Goal: Transaction & Acquisition: Purchase product/service

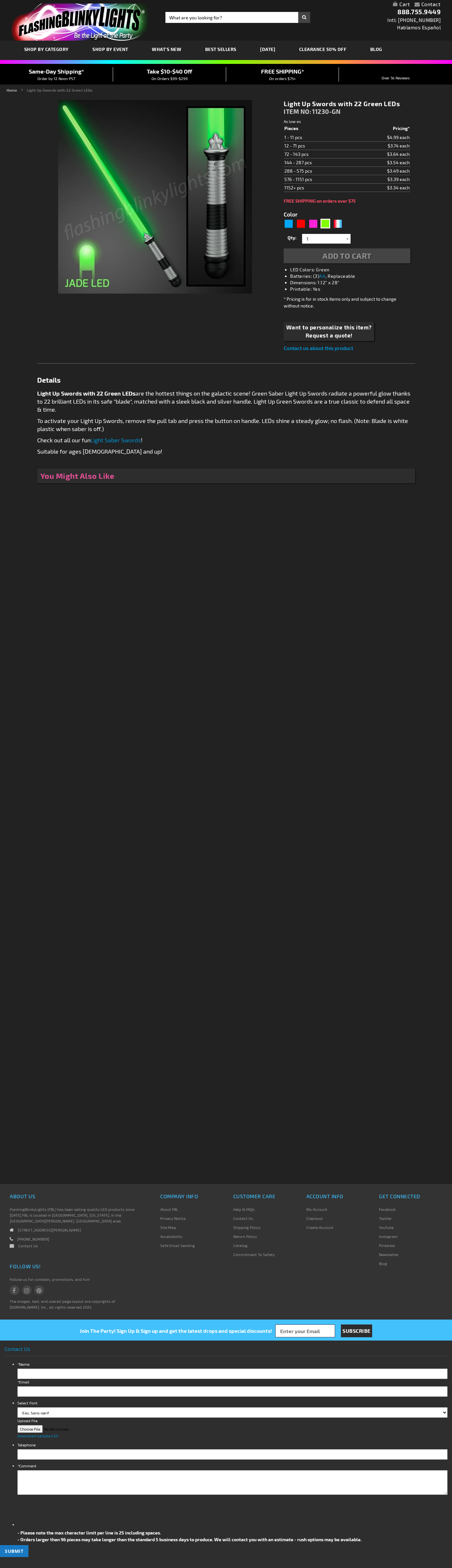
type input "5648"
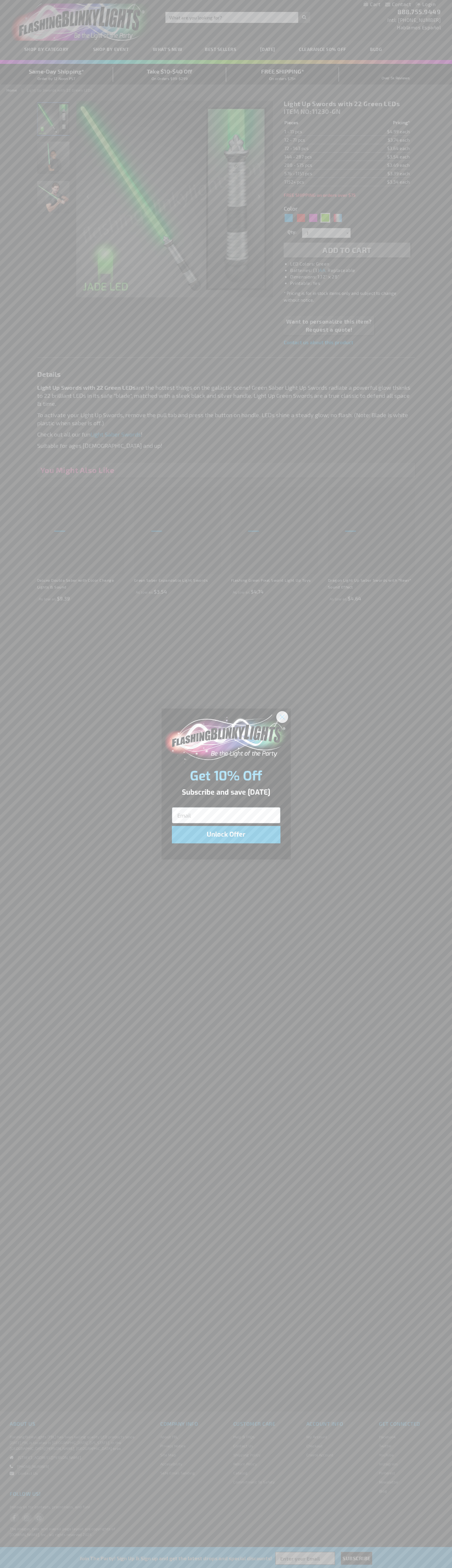
click at [282, 716] on icon "Close dialog" at bounding box center [281, 716] width 4 height 4
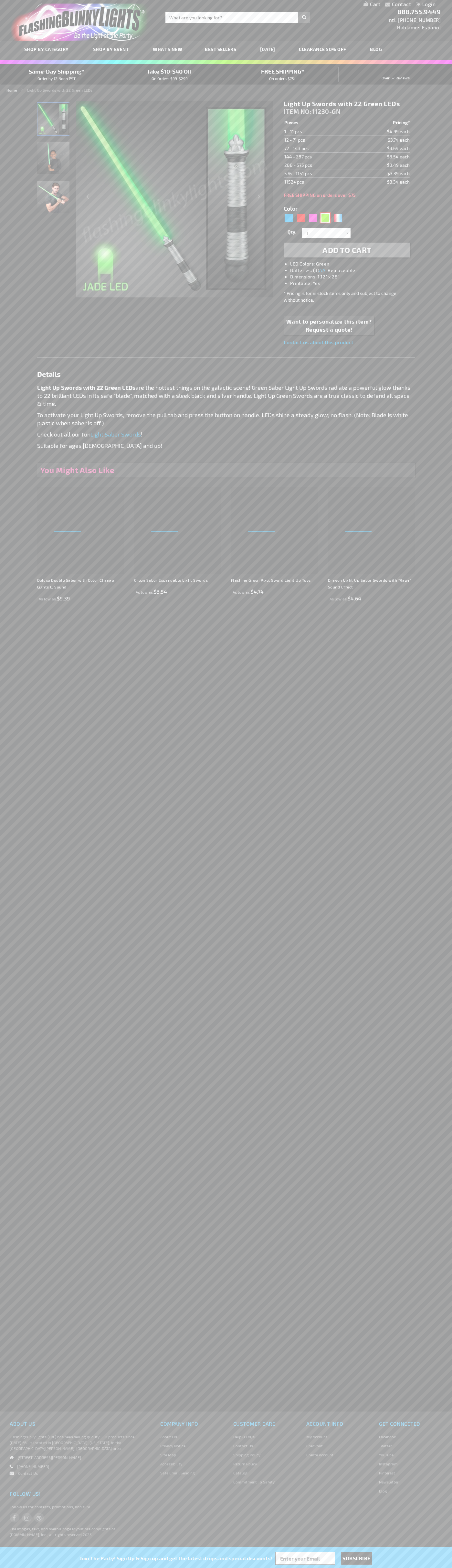
click at [325, 218] on div "Green" at bounding box center [325, 218] width 10 height 10
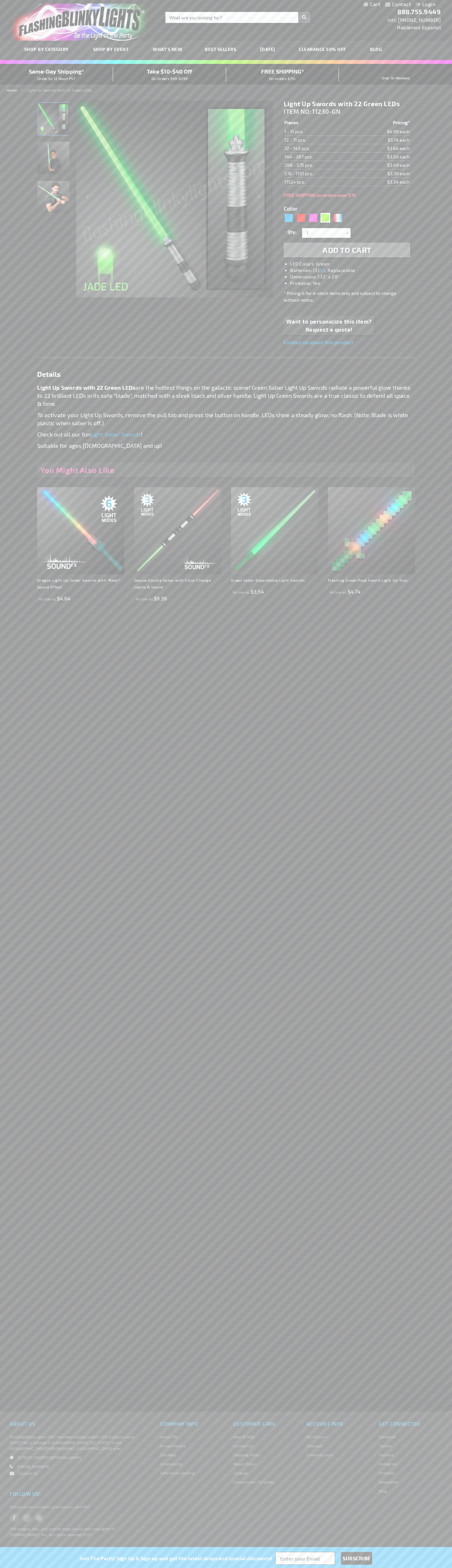
click at [347, 250] on span "Add to Cart" at bounding box center [347, 250] width 49 height 9
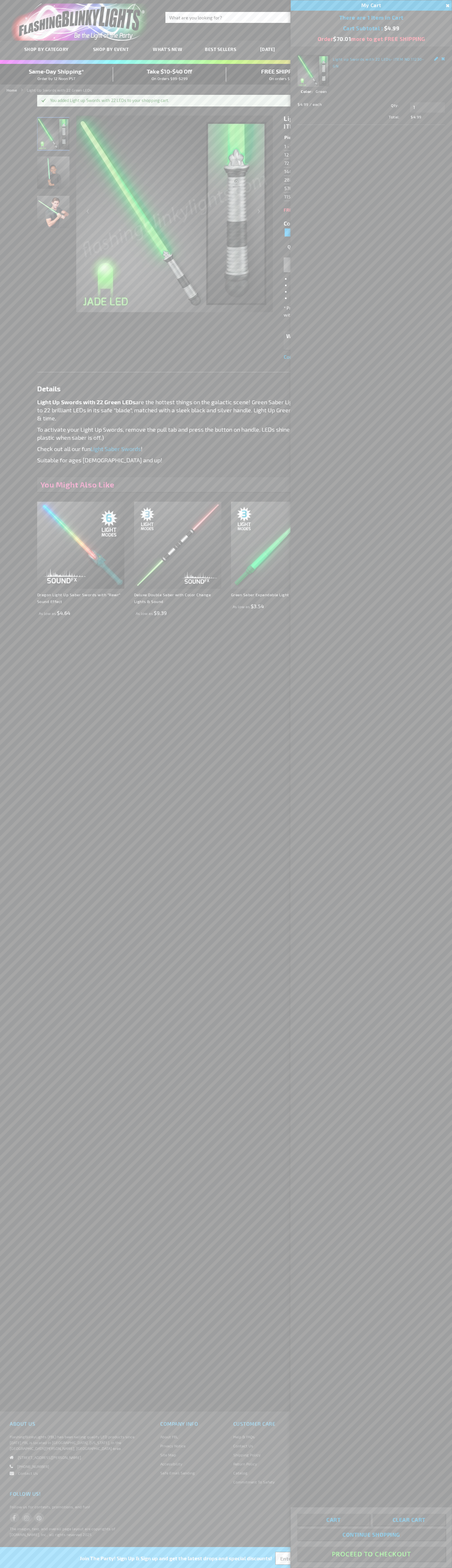
click at [371, 1554] on button "Proceed To Checkout" at bounding box center [371, 1554] width 148 height 15
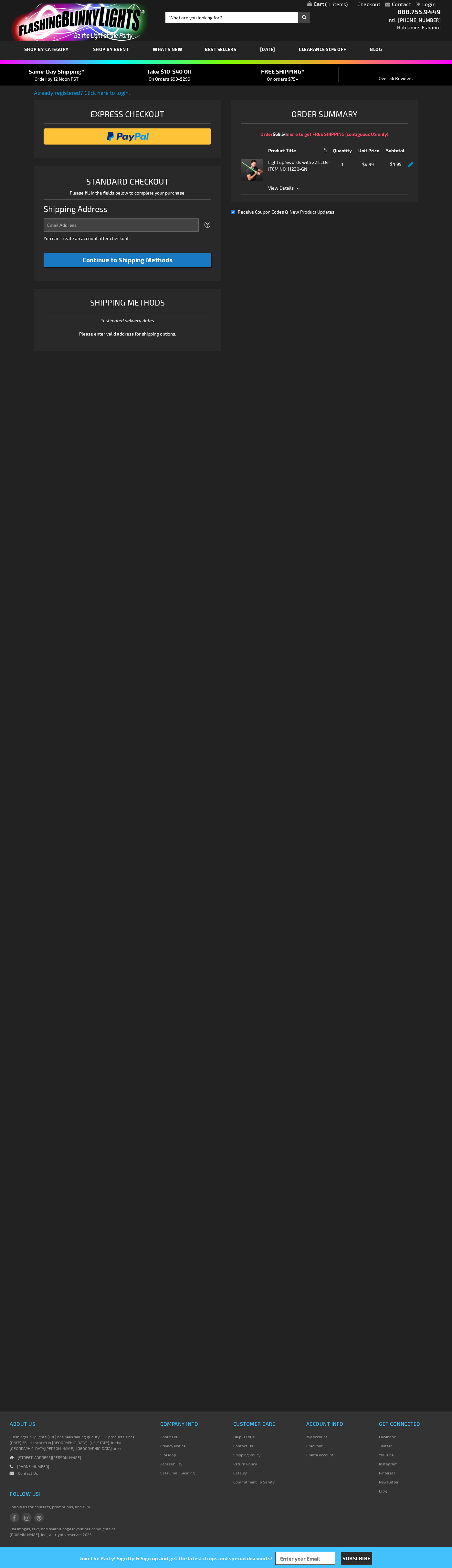
select select "US"
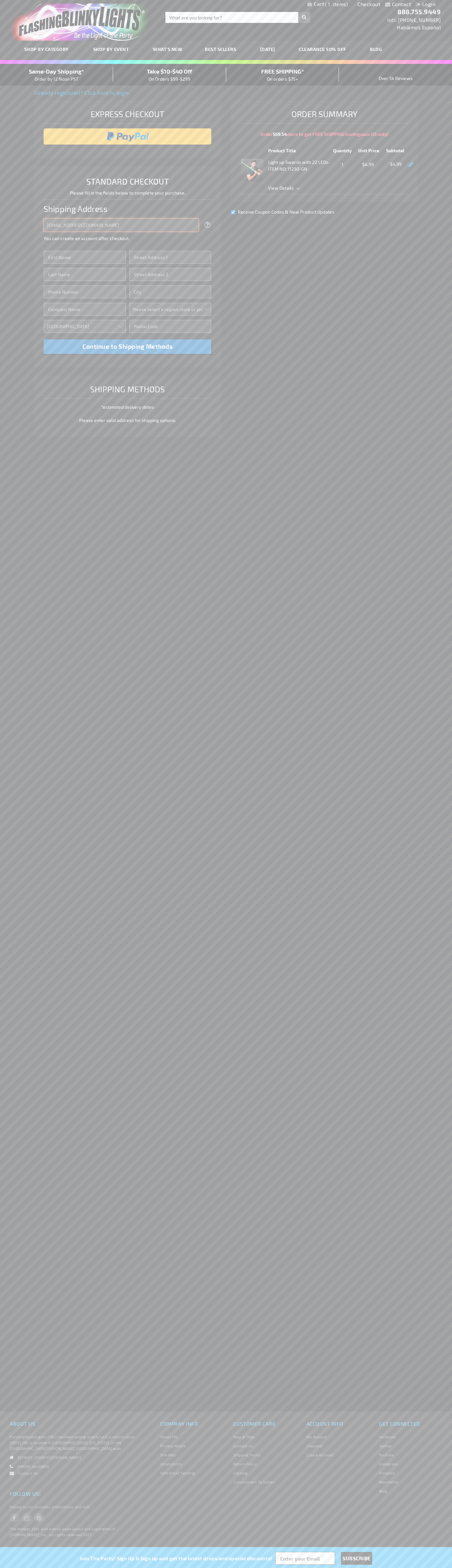
type input "[EMAIL_ADDRESS][DOMAIN_NAME]"
type input "[PERSON_NAME]"
type input "[STREET_ADDRESS]"
type input "First floor"
type input "[GEOGRAPHIC_DATA]"
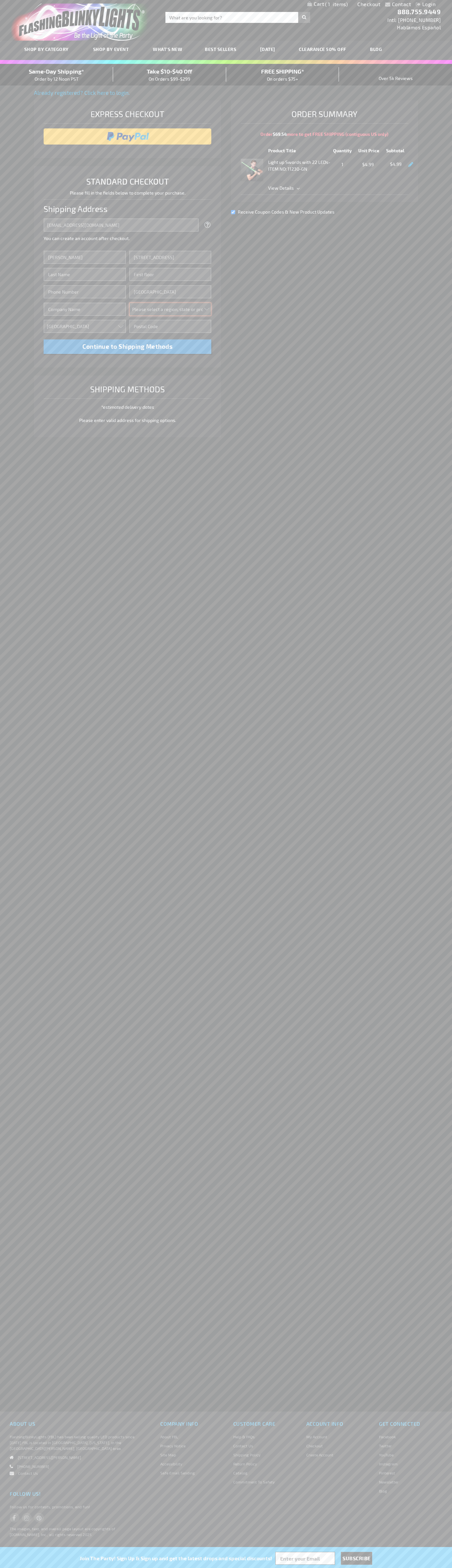
select select "62"
type input "98103"
type input "[PERSON_NAME]"
type input "6502530000"
type input "[PERSON_NAME]"
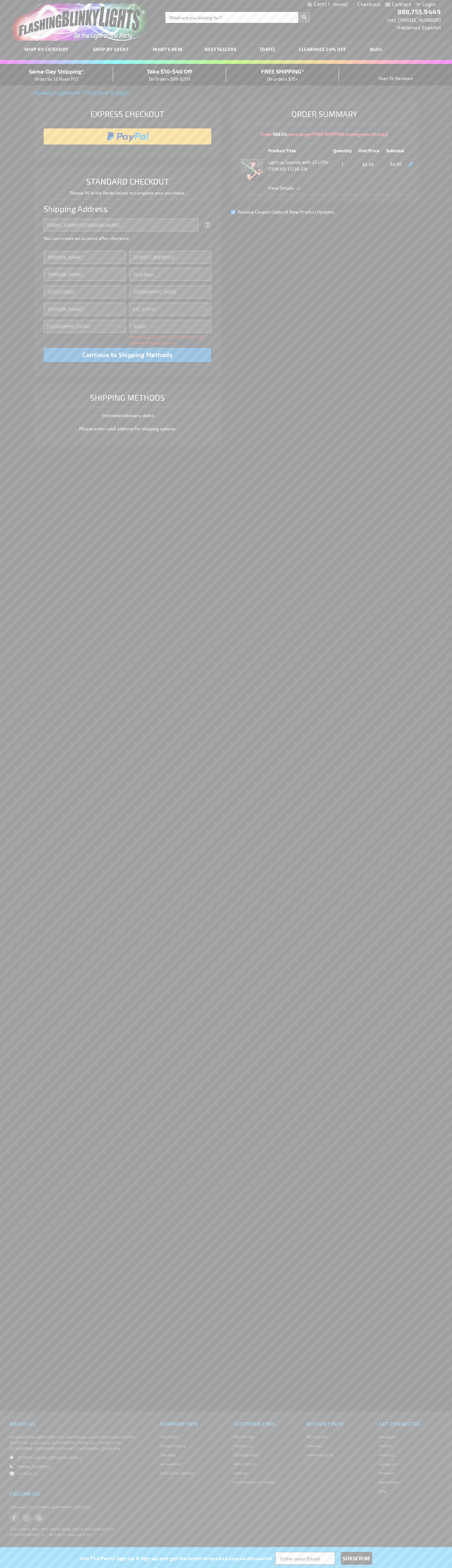
click at [57, 75] on div "Same-Day Shipping* Order by 12 Noon PST" at bounding box center [57, 74] width 113 height 15
click at [127, 136] on input "image" at bounding box center [127, 136] width 161 height 13
